Goal: Transaction & Acquisition: Purchase product/service

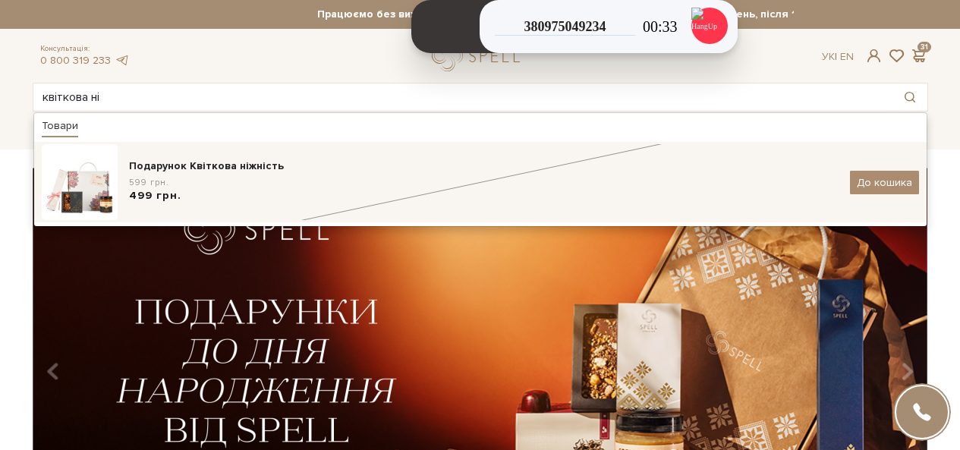
type input "квіткова ні"
click at [190, 148] on div "Подарунок Квіткова ніжність 599 грн. 499 грн. До кошика" at bounding box center [480, 182] width 877 height 76
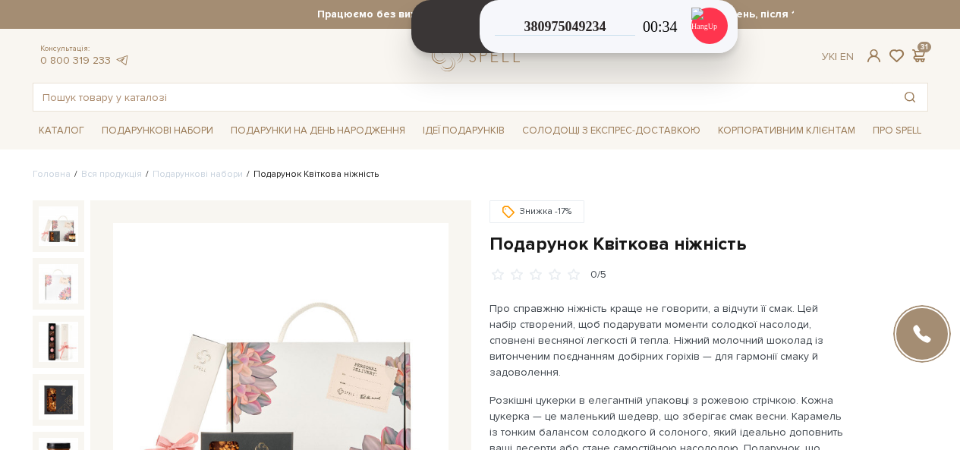
scroll to position [304, 0]
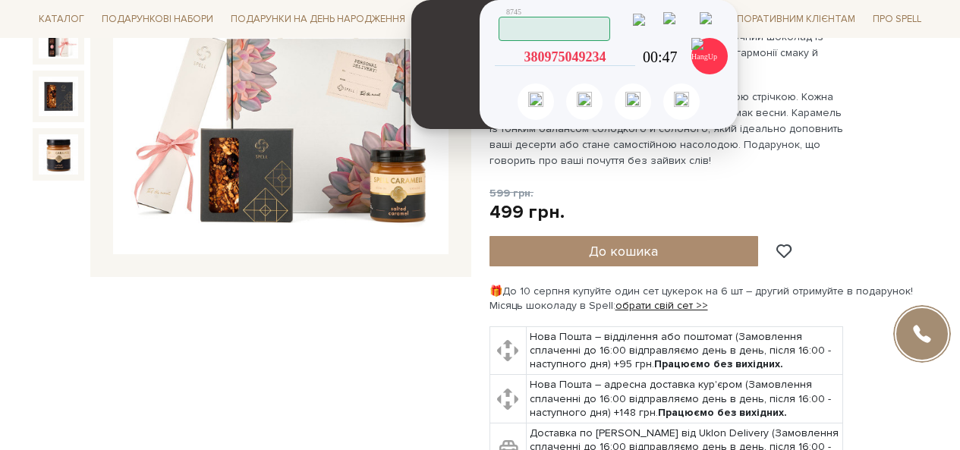
click at [631, 64] on div "380975049234 Скопійовано в буфер обміну" at bounding box center [565, 57] width 140 height 18
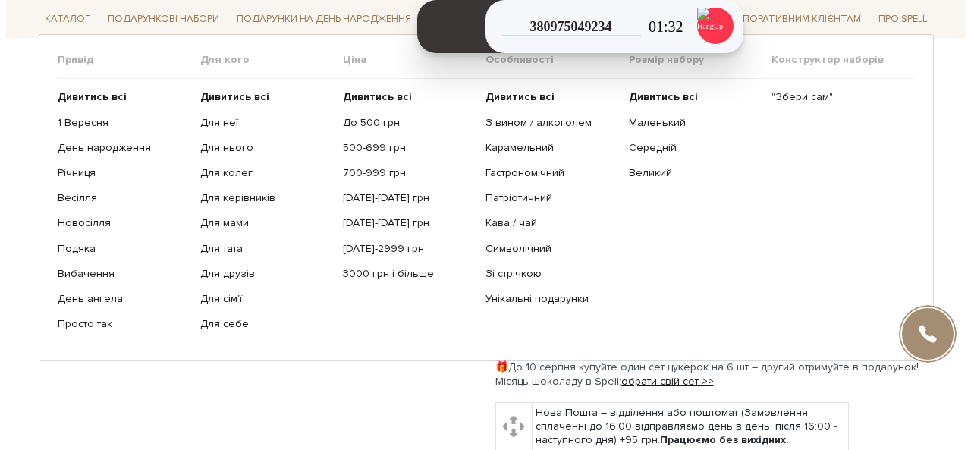
scroll to position [76, 0]
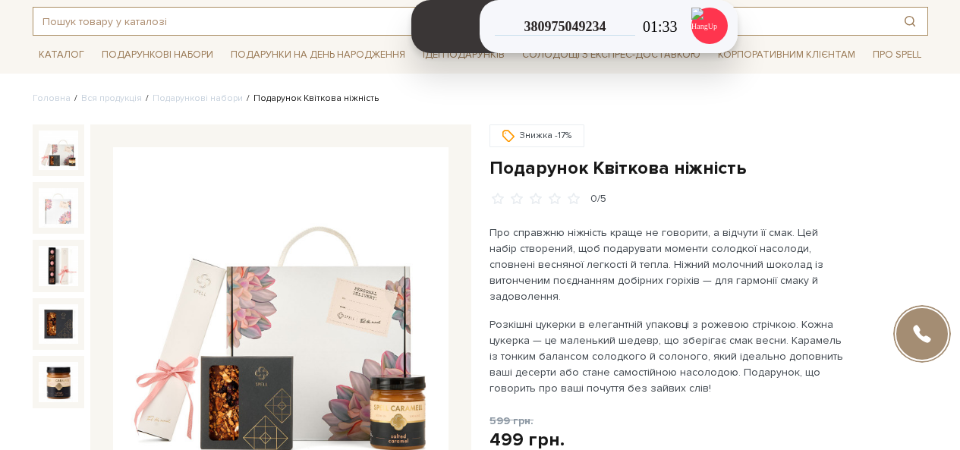
click at [134, 18] on input "text" at bounding box center [462, 21] width 859 height 27
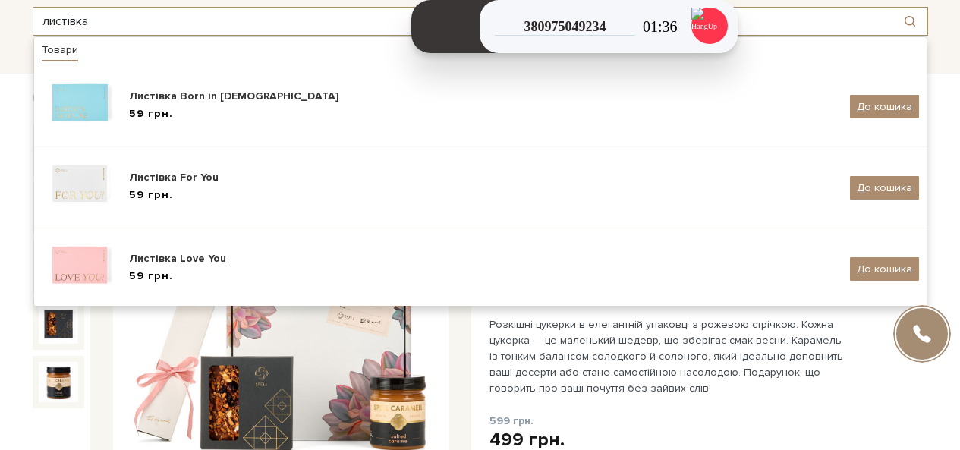
type input "листівка"
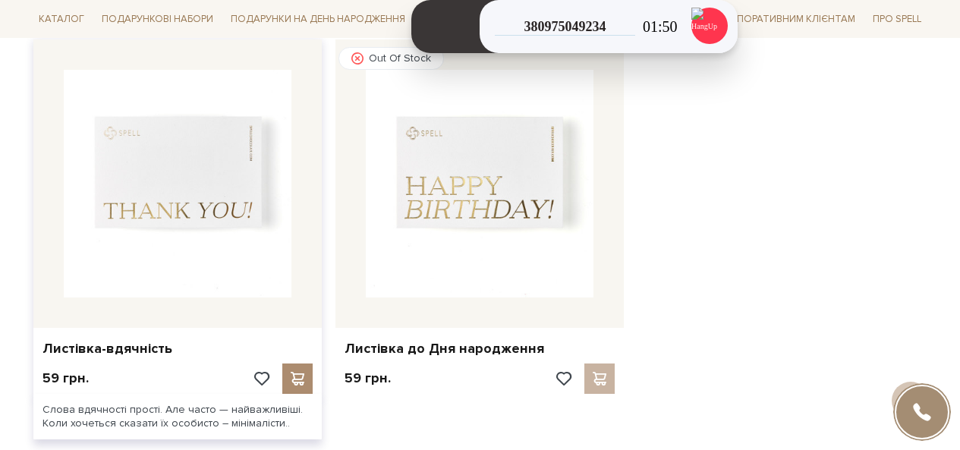
scroll to position [1062, 0]
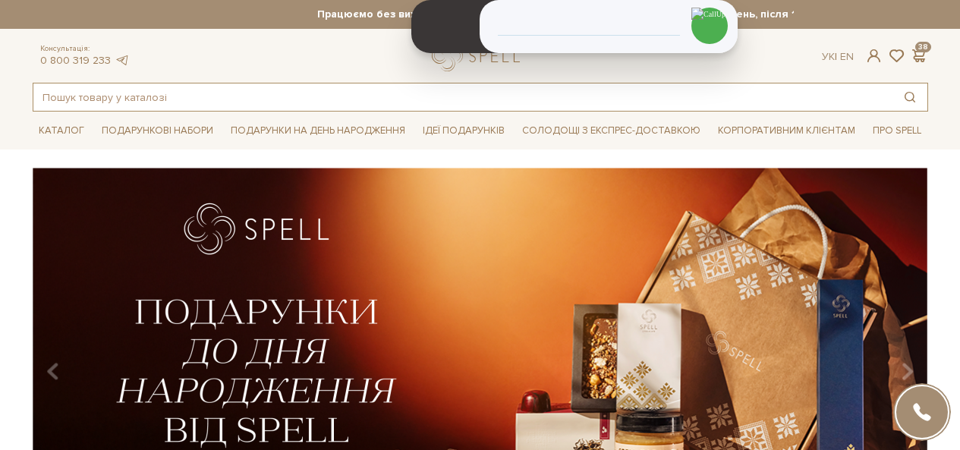
click at [424, 94] on input "text" at bounding box center [462, 96] width 859 height 27
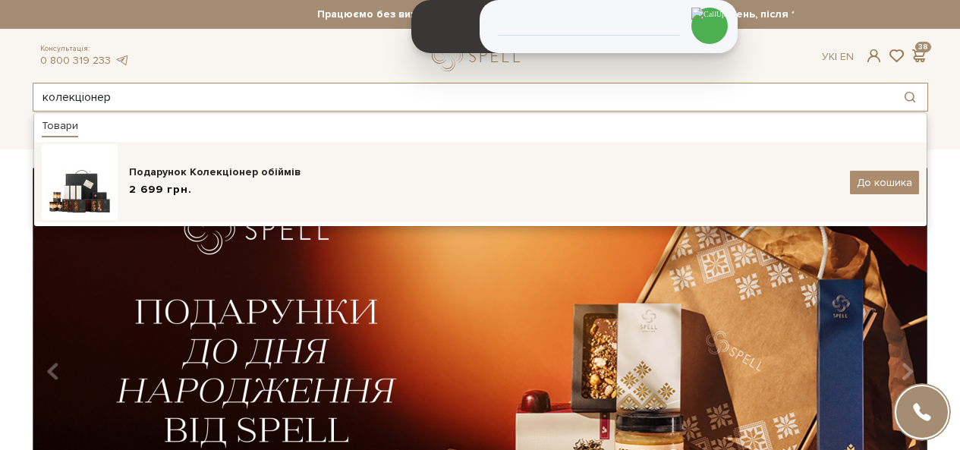
type input "колекціонер"
click at [231, 190] on div "2 699 грн." at bounding box center [484, 190] width 710 height 16
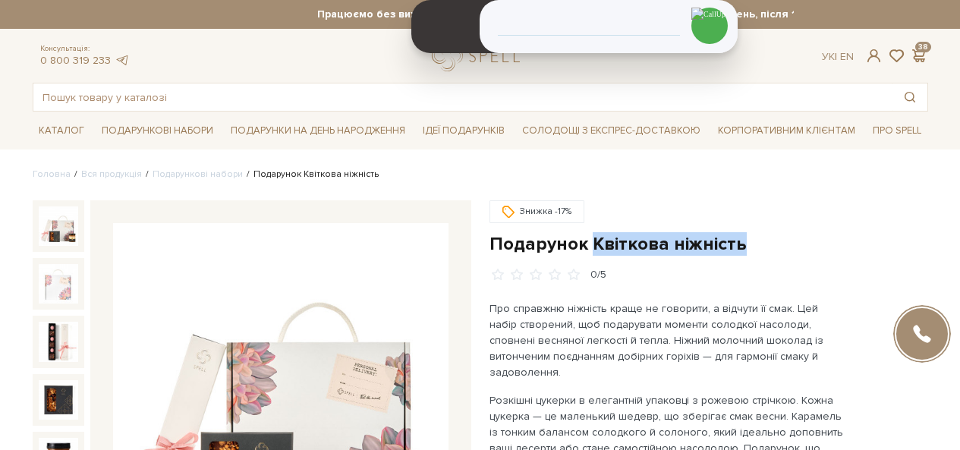
drag, startPoint x: 745, startPoint y: 238, endPoint x: 590, endPoint y: 241, distance: 155.6
click at [590, 241] on h1 "Подарунок Квіткова ніжність" at bounding box center [708, 244] width 439 height 24
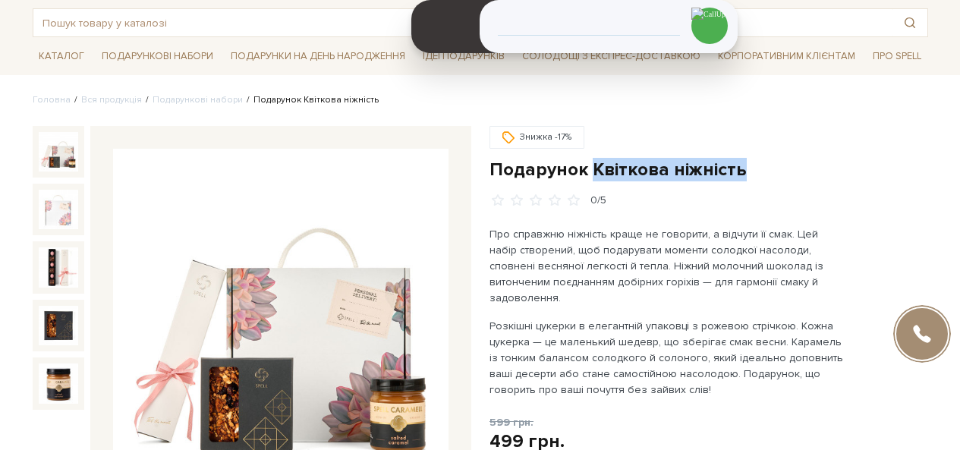
scroll to position [379, 0]
